Goal: Leave review/rating: Leave review/rating

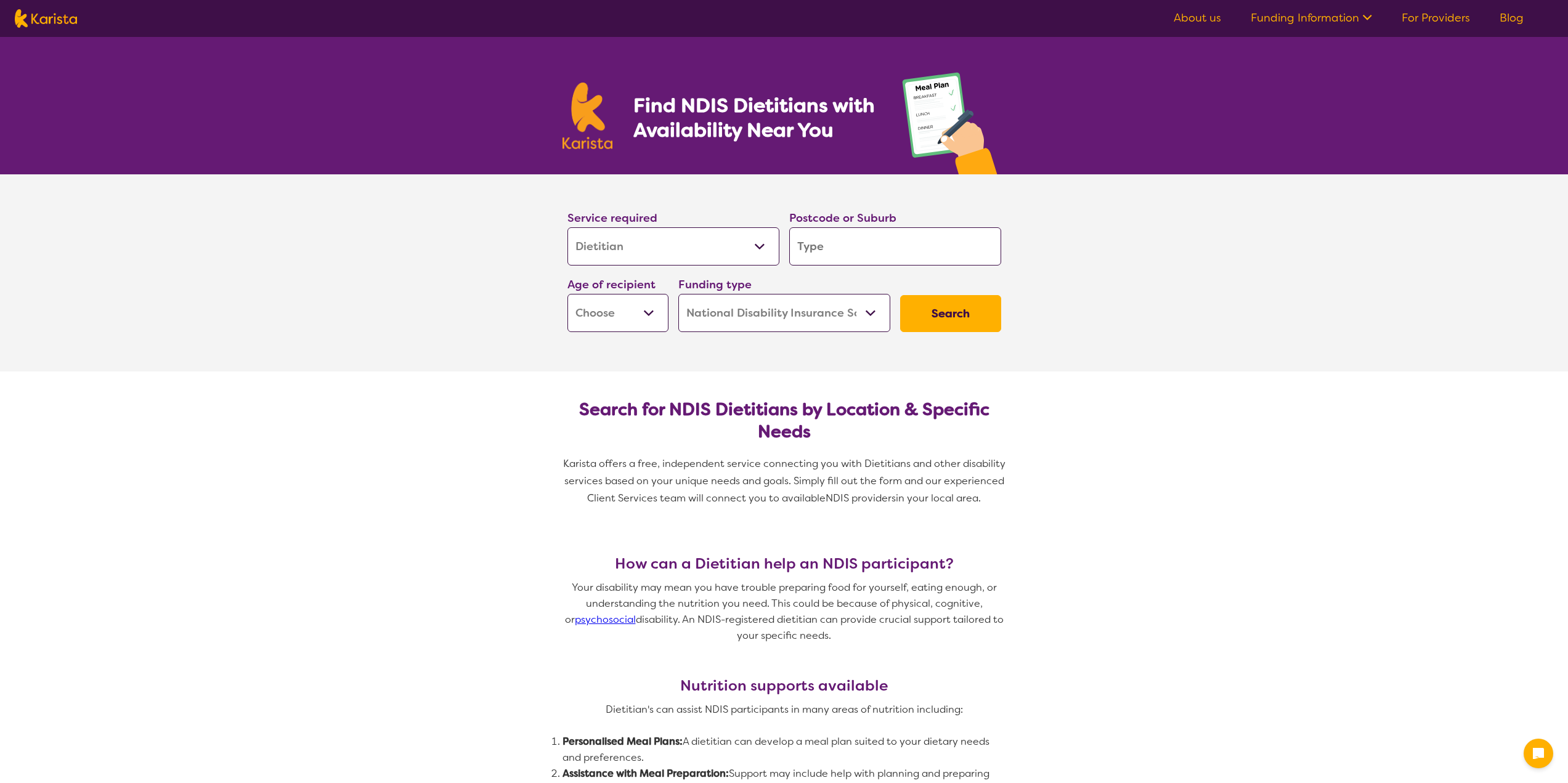
select select "Dietitian"
select select "NDIS"
select select "Dietitian"
select select "NDIS"
click at [838, 236] on input "search" at bounding box center [895, 246] width 212 height 38
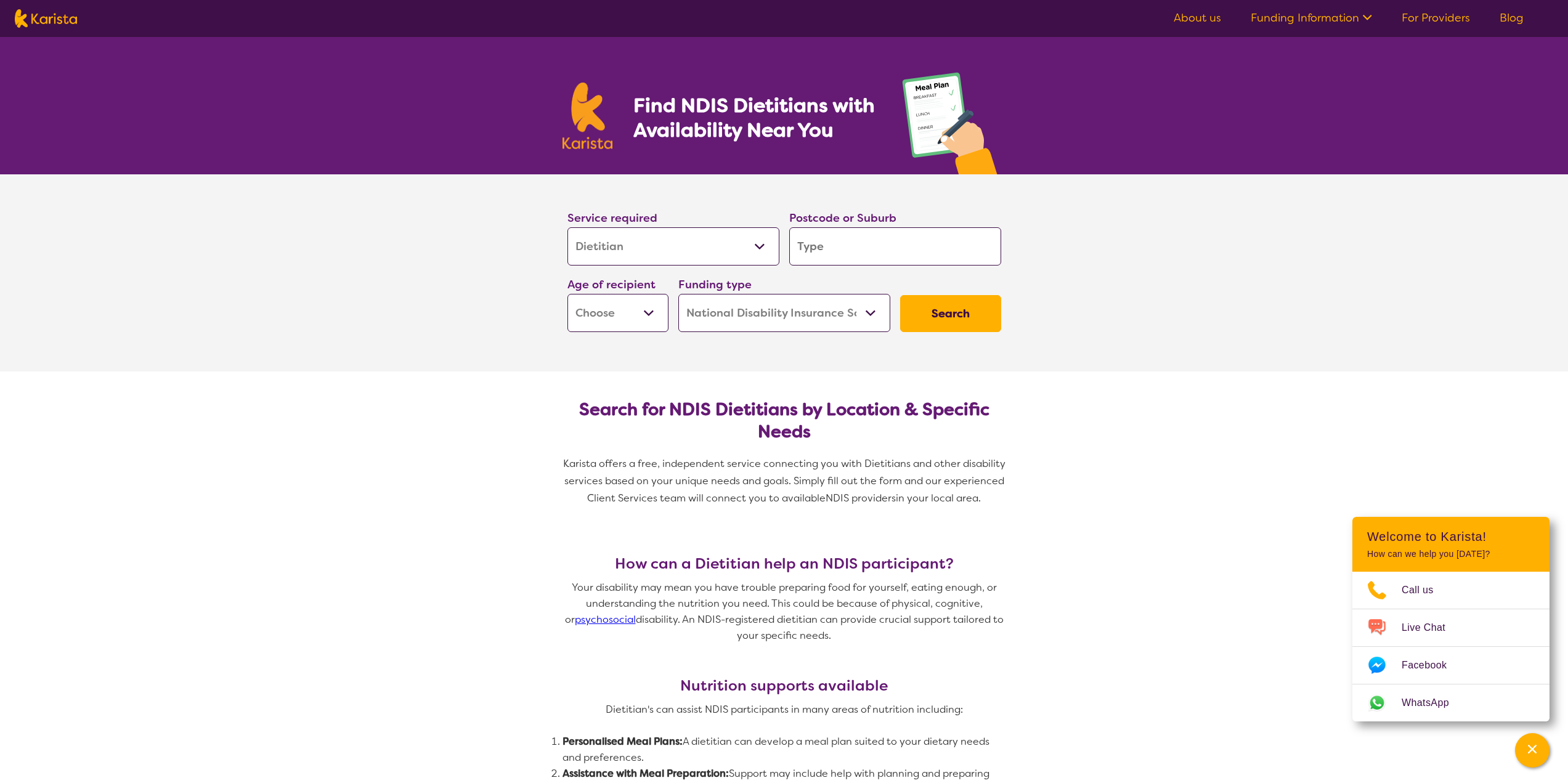
type input "m"
type input "ma"
type input "mar"
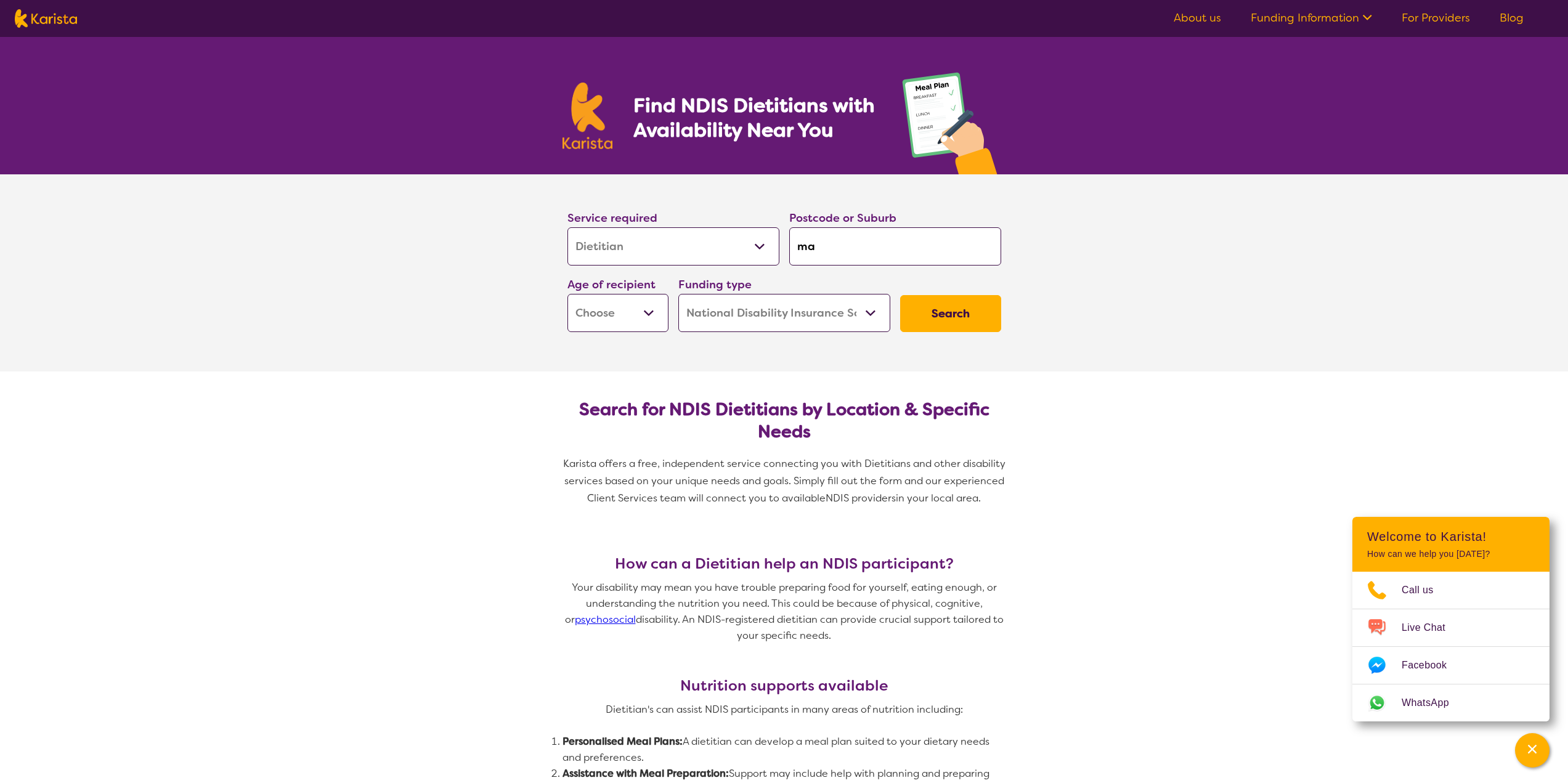
type input "mar"
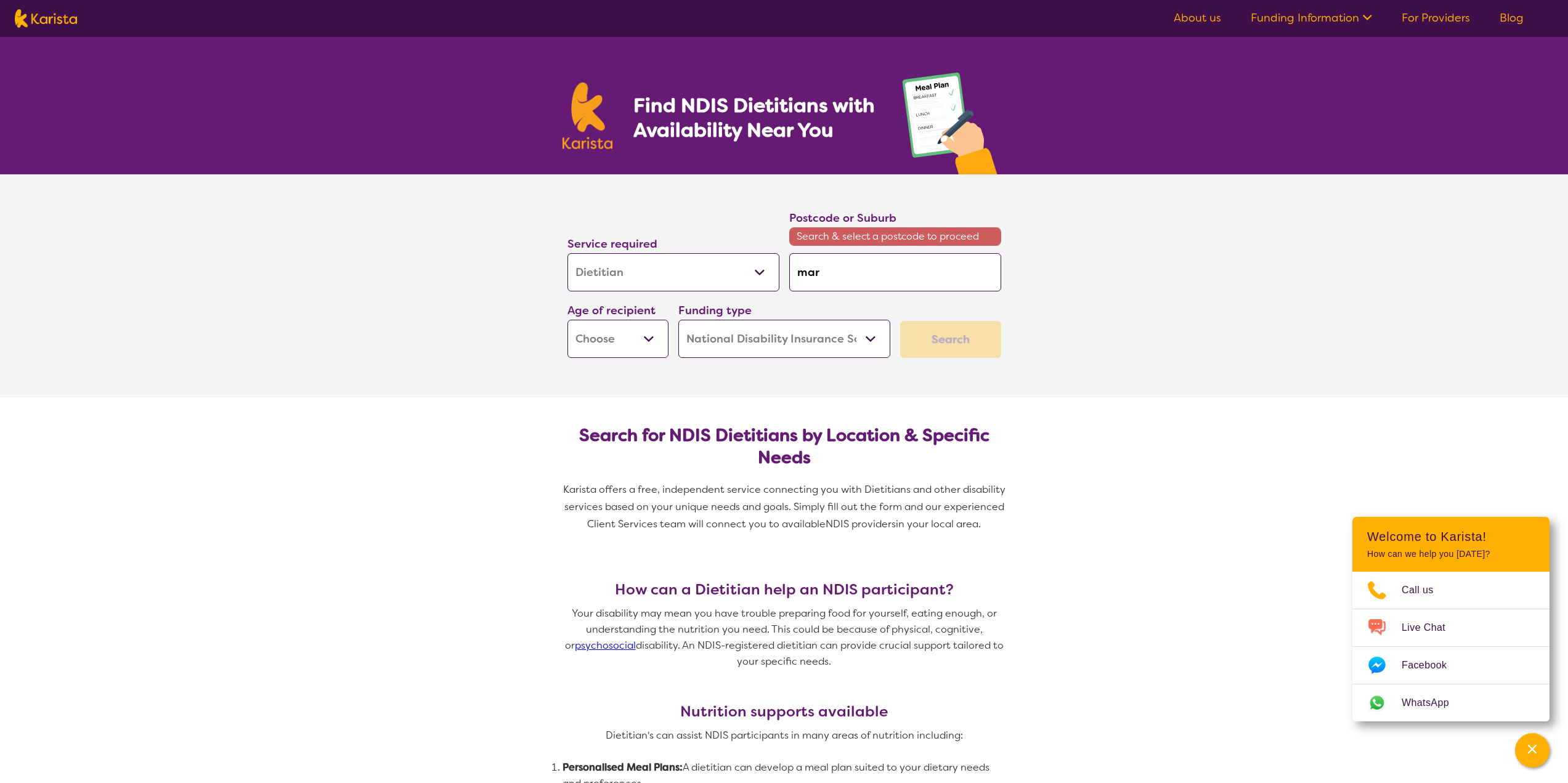
type input "marr"
type input "marri"
type input "marriv"
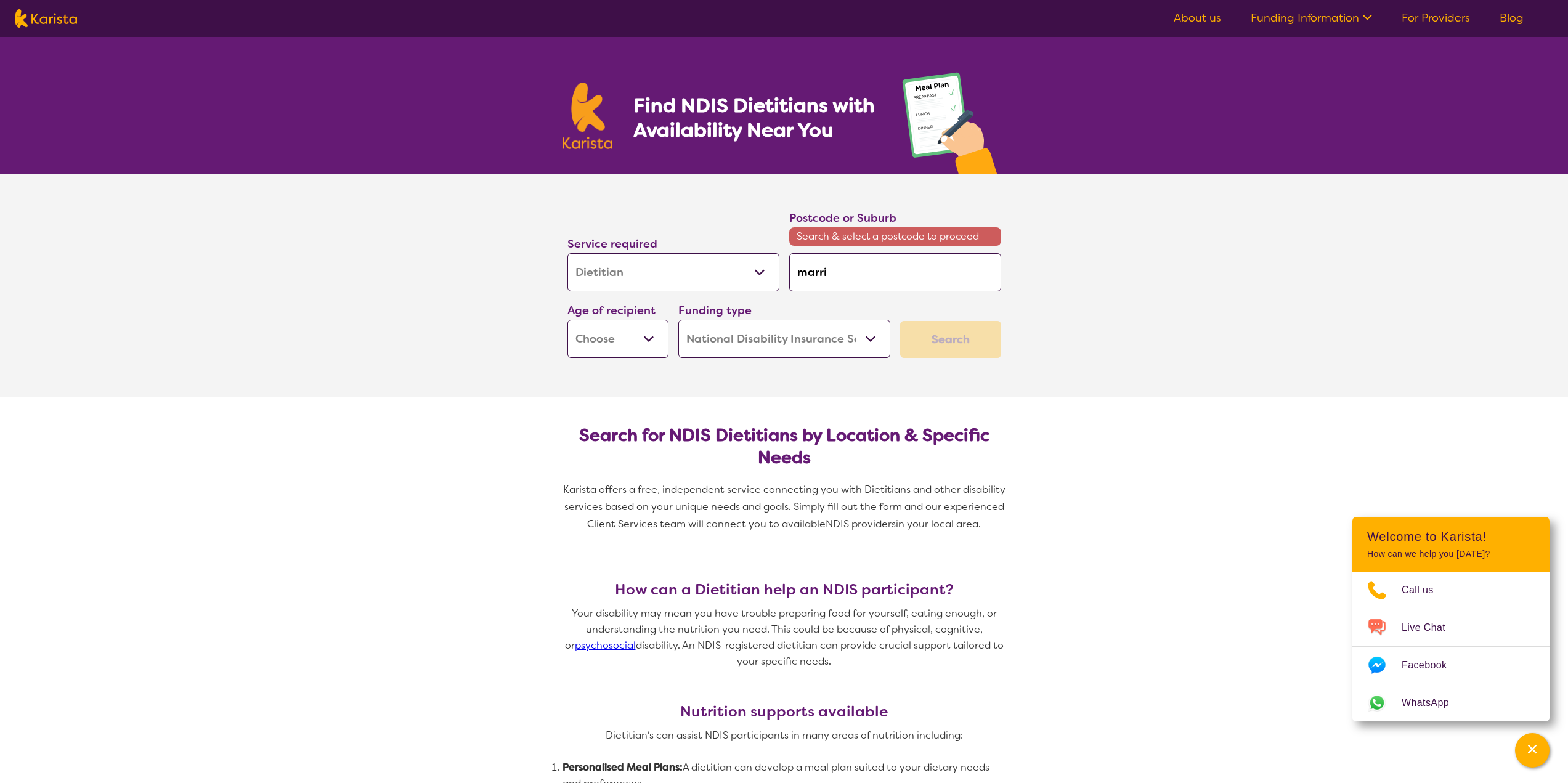
type input "marriv"
type input "marri"
click at [903, 311] on div "Marri ckville 2204" at bounding box center [895, 307] width 200 height 23
type input "2204"
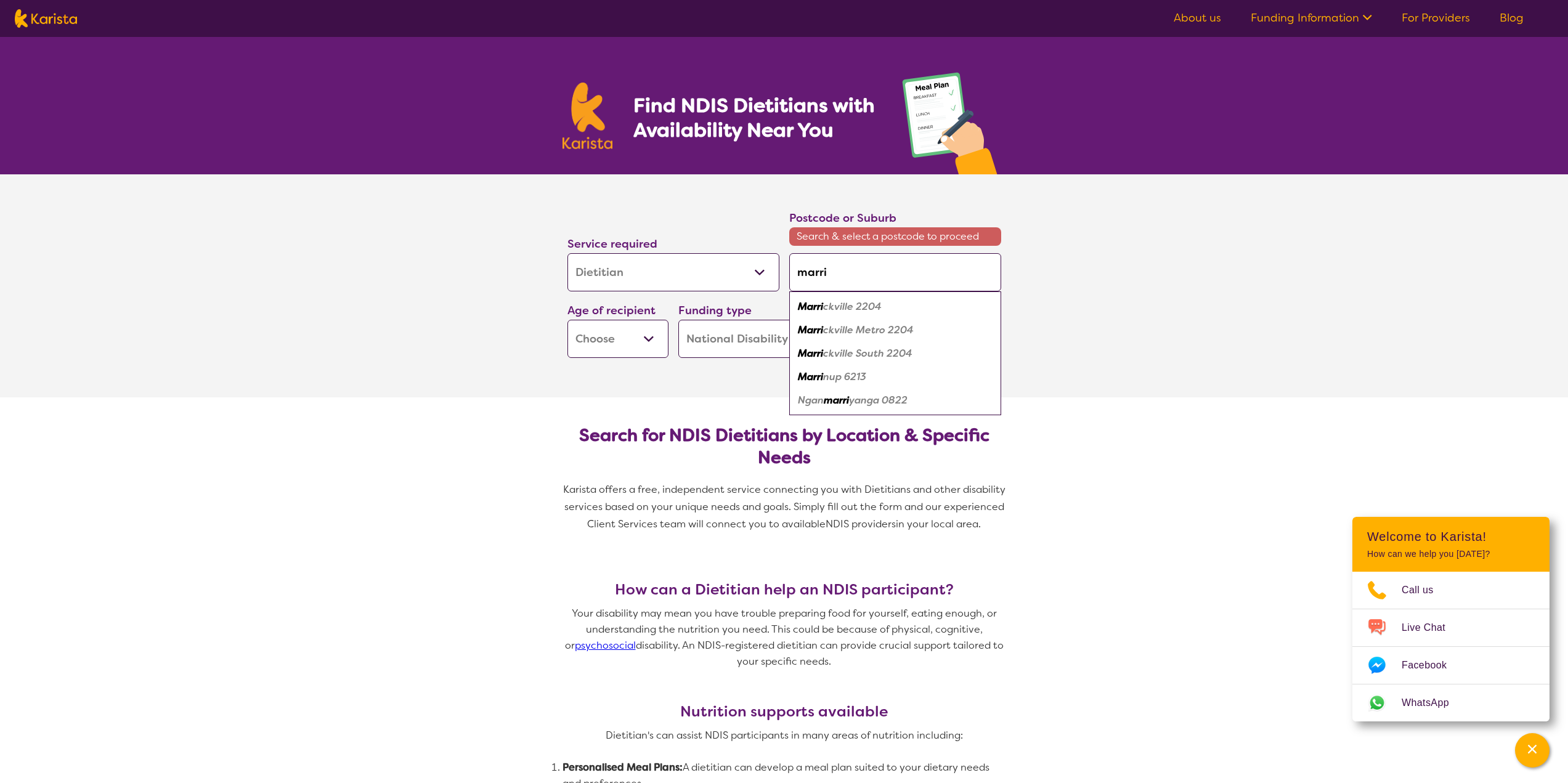
type input "2204"
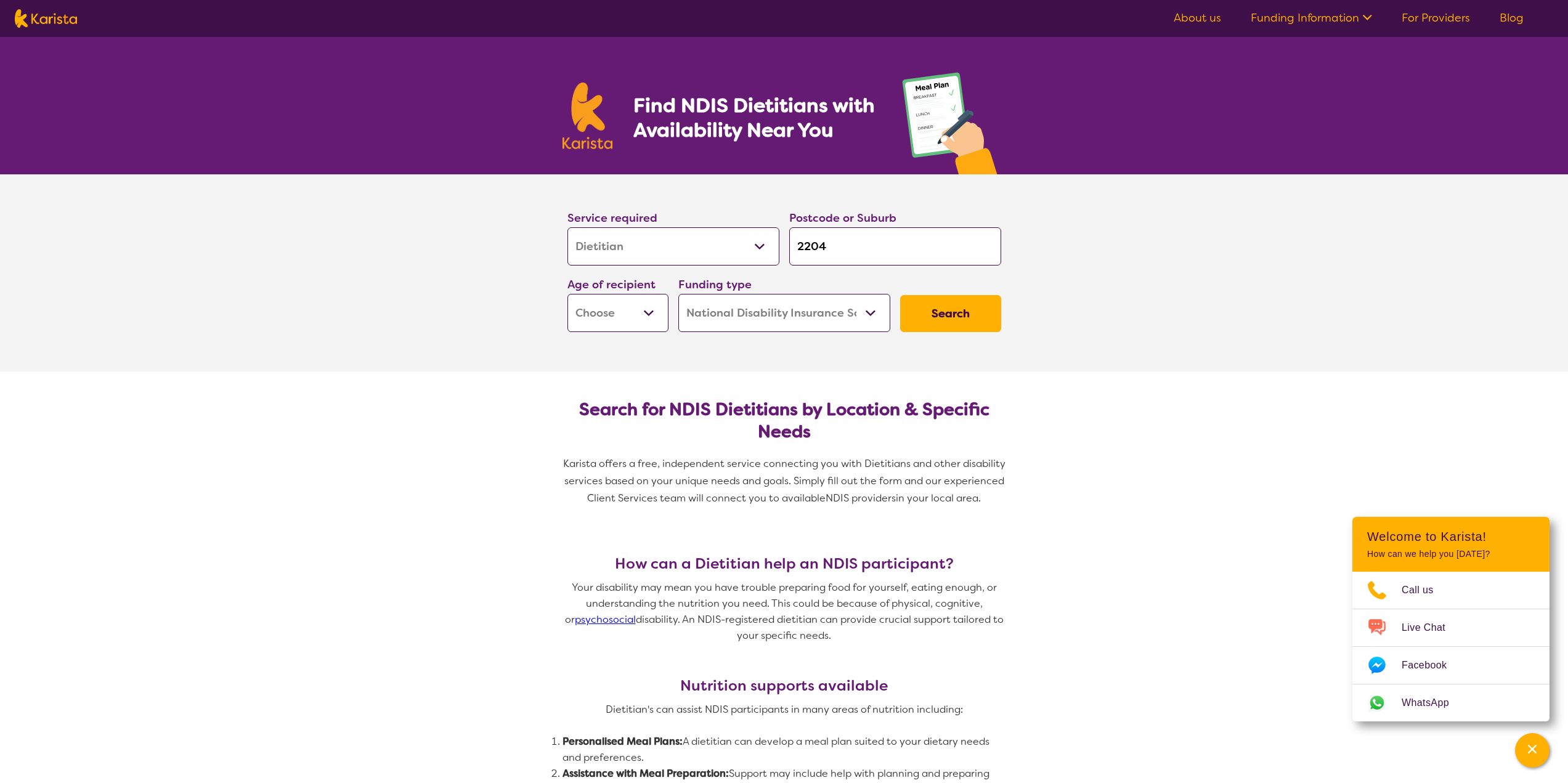
click at [943, 323] on button "Search" at bounding box center [950, 313] width 101 height 37
click at [631, 312] on select "Early Childhood - 0 to 9 Child - 10 to 11 Adolescent - 12 to 17 Adult - 18 to 6…" at bounding box center [617, 313] width 101 height 38
select select "AD"
click at [567, 294] on select "Early Childhood - 0 to 9 Child - 10 to 11 Adolescent - 12 to 17 Adult - 18 to 6…" at bounding box center [617, 313] width 101 height 38
select select "AD"
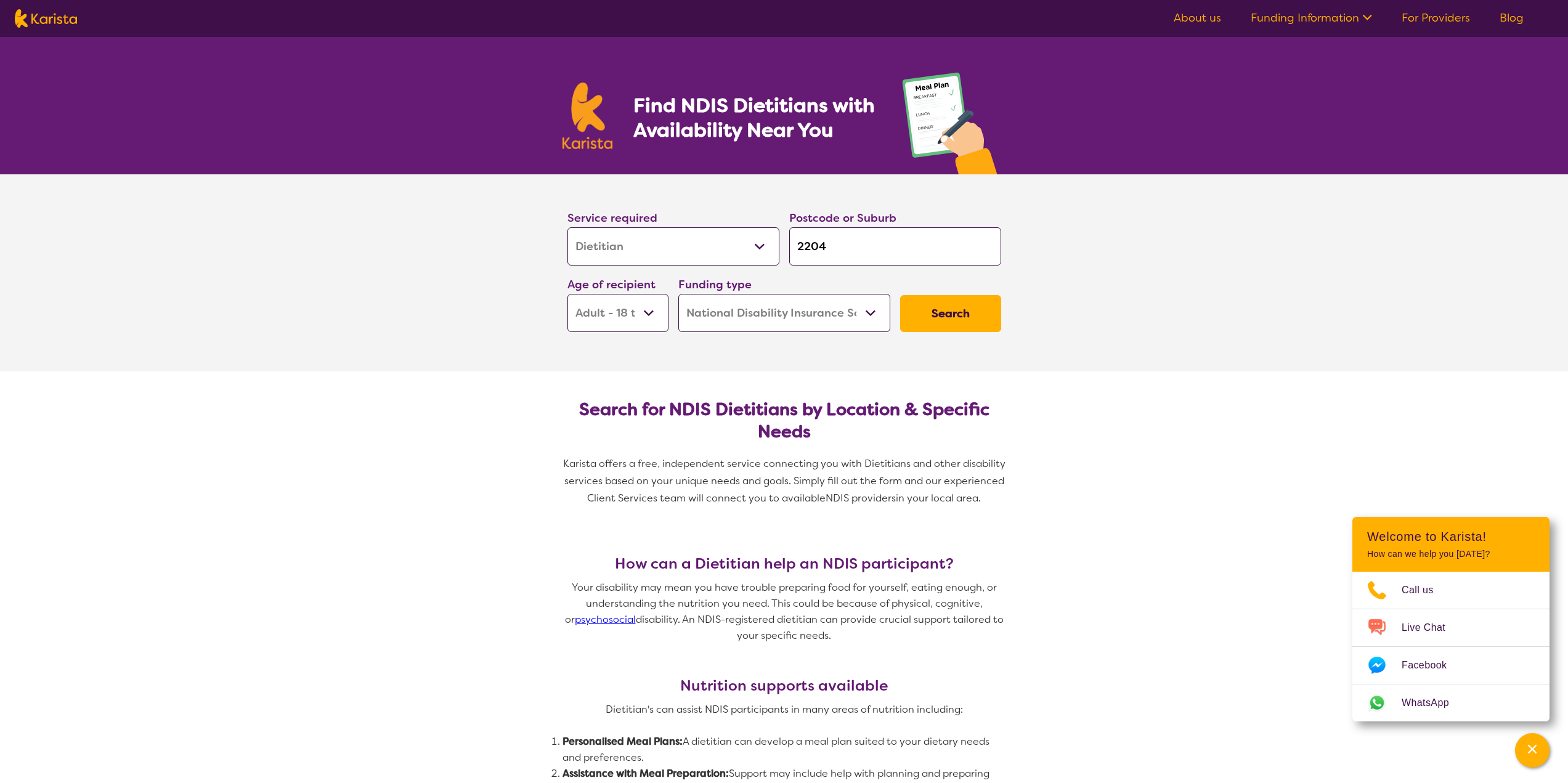
click at [972, 328] on button "Search" at bounding box center [950, 313] width 101 height 37
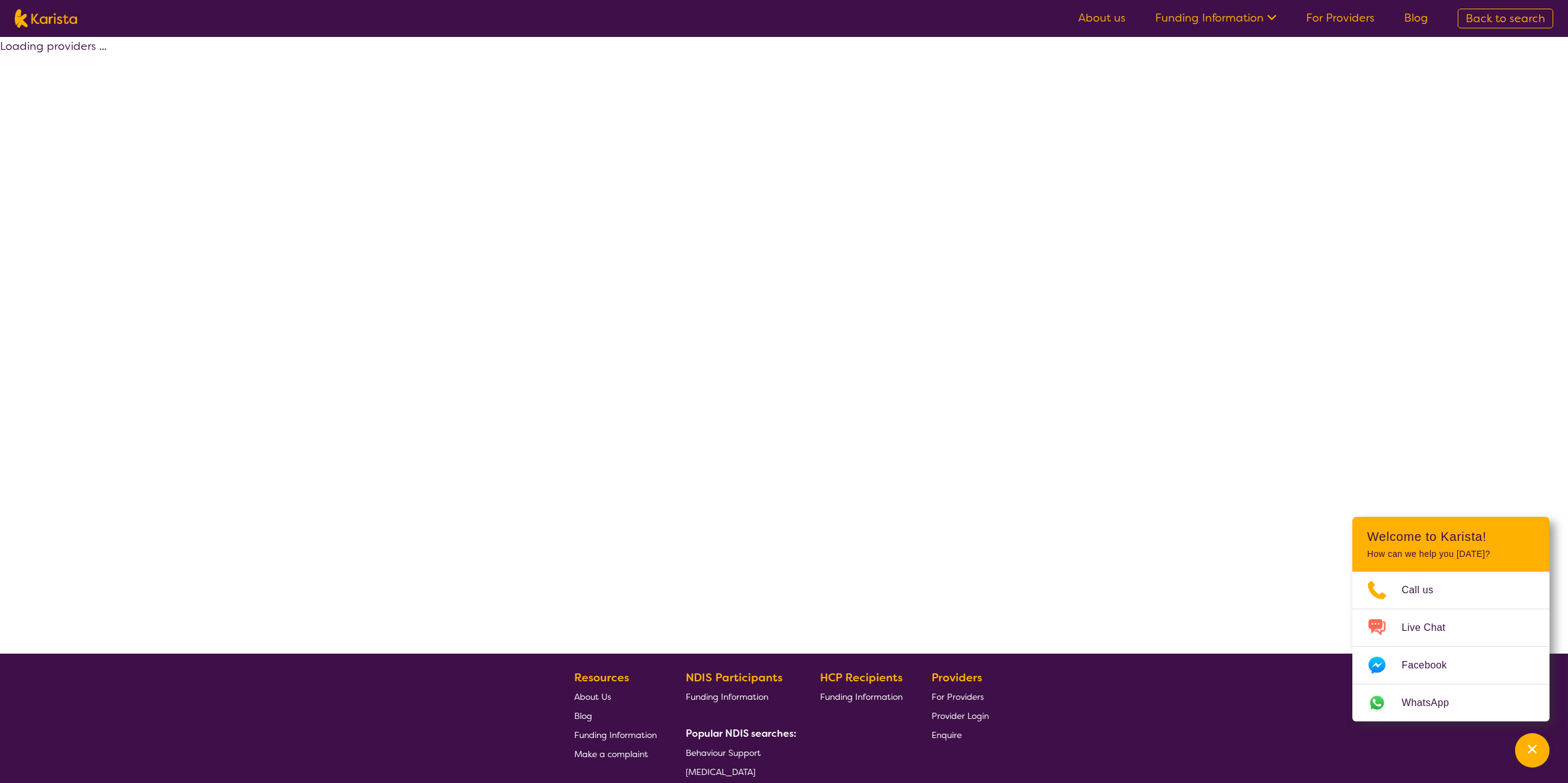
select select "by_score"
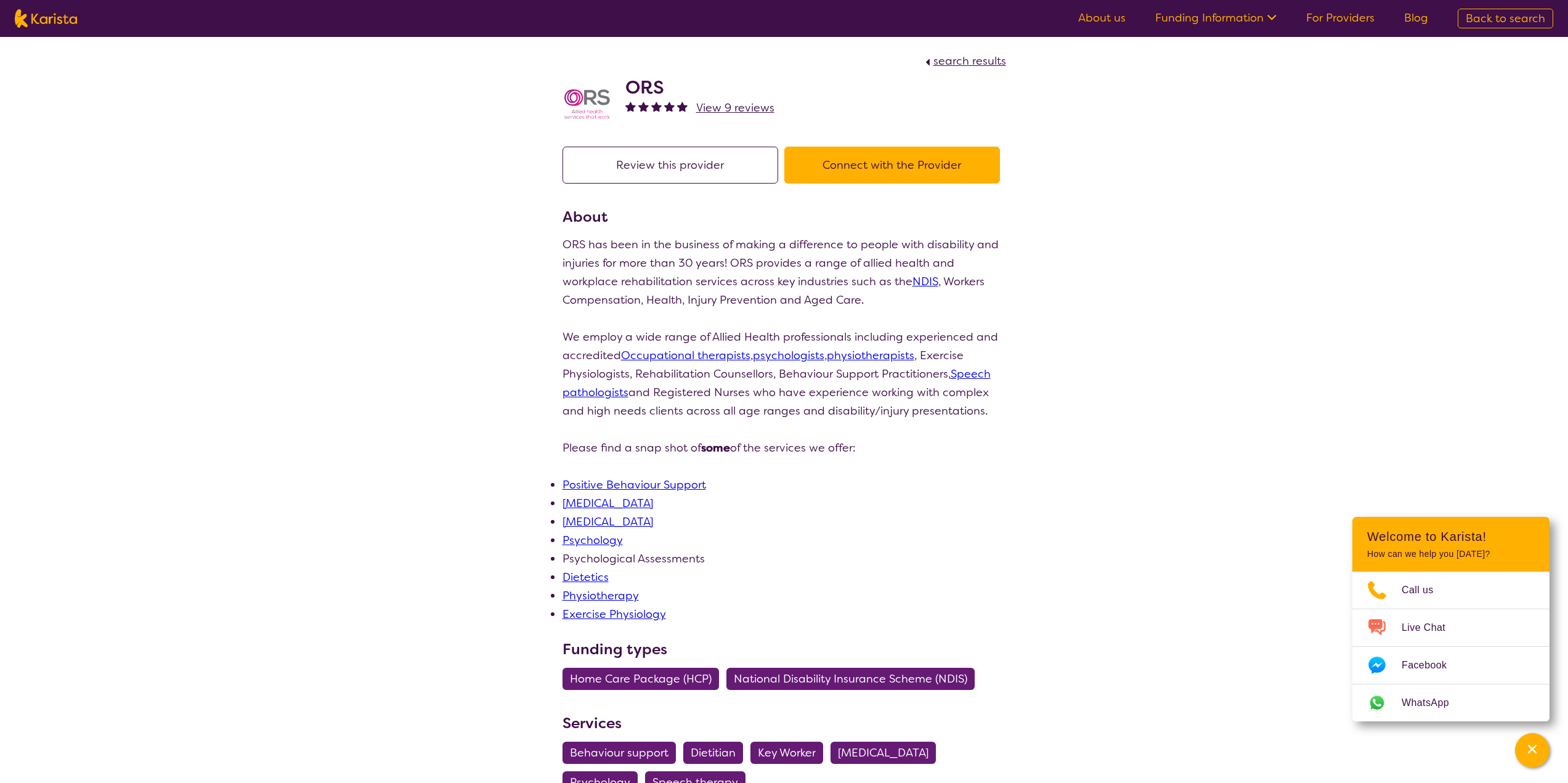
click at [734, 163] on button "Review this provider" at bounding box center [670, 165] width 216 height 37
